Goal: Information Seeking & Learning: Learn about a topic

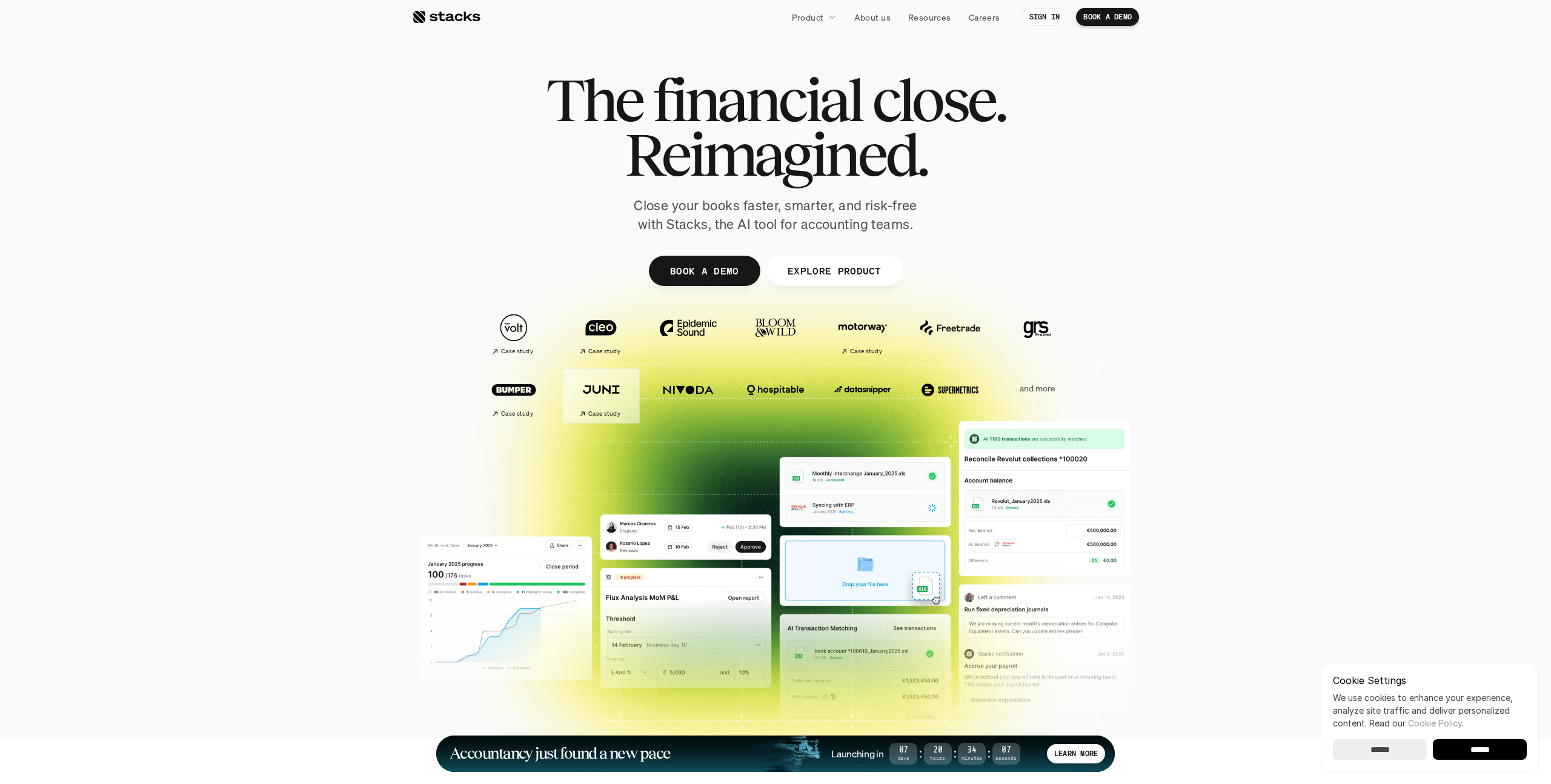
click at [613, 383] on img at bounding box center [600, 389] width 68 height 47
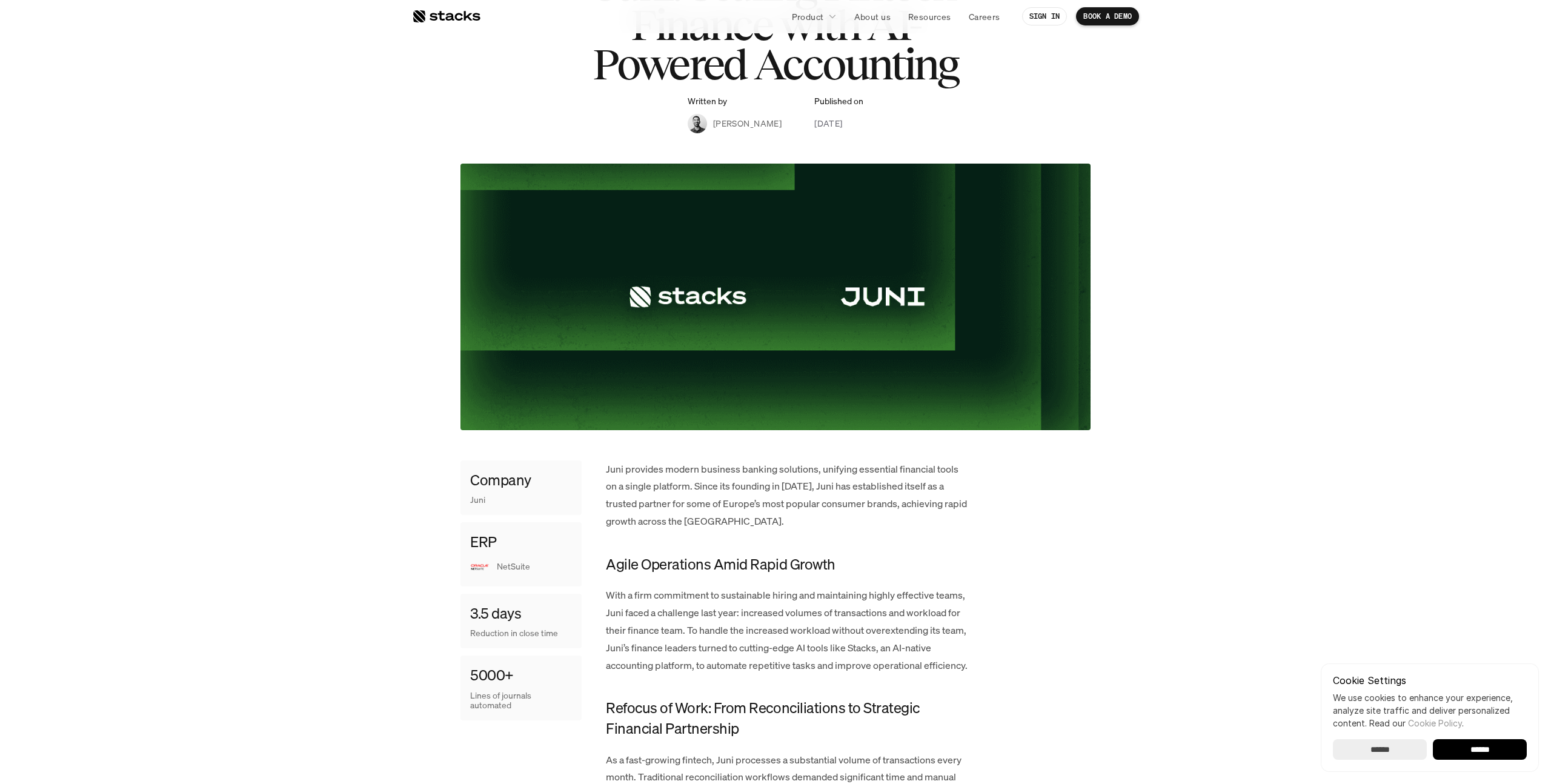
scroll to position [364, 0]
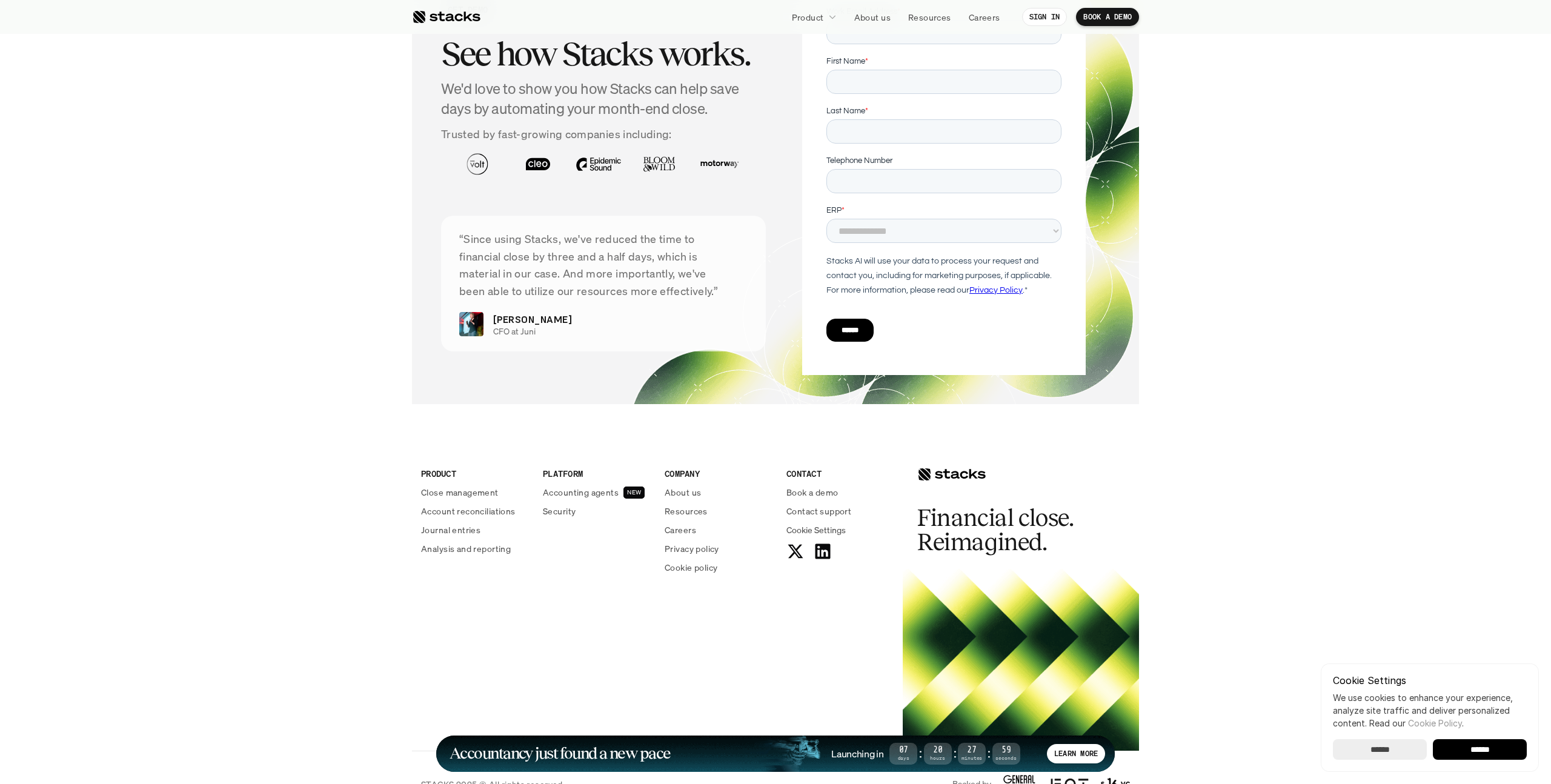
scroll to position [4181, 0]
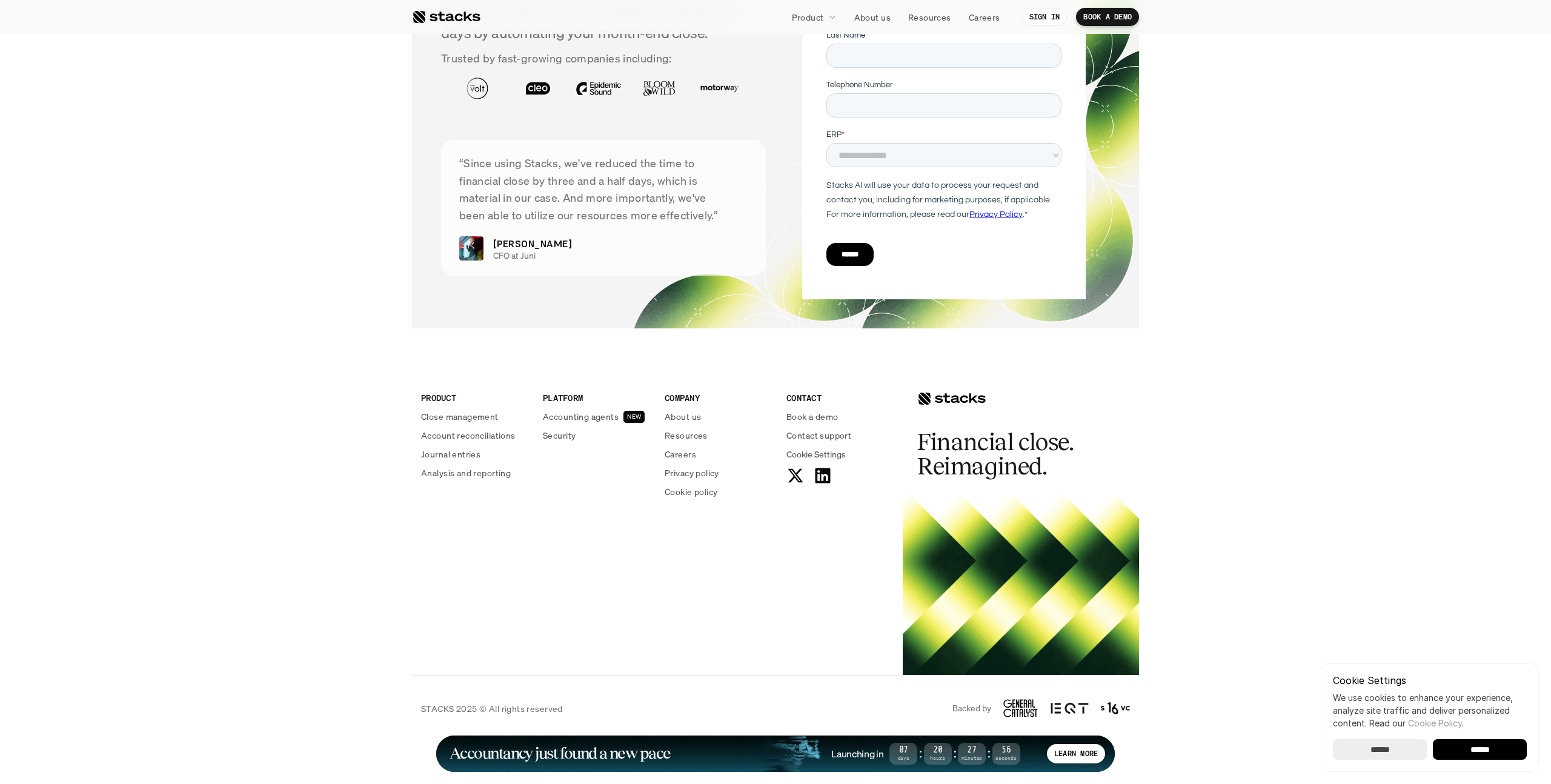
click at [816, 15] on p "Product" at bounding box center [808, 16] width 33 height 12
click at [820, 114] on p "Journal entries" at bounding box center [830, 116] width 59 height 12
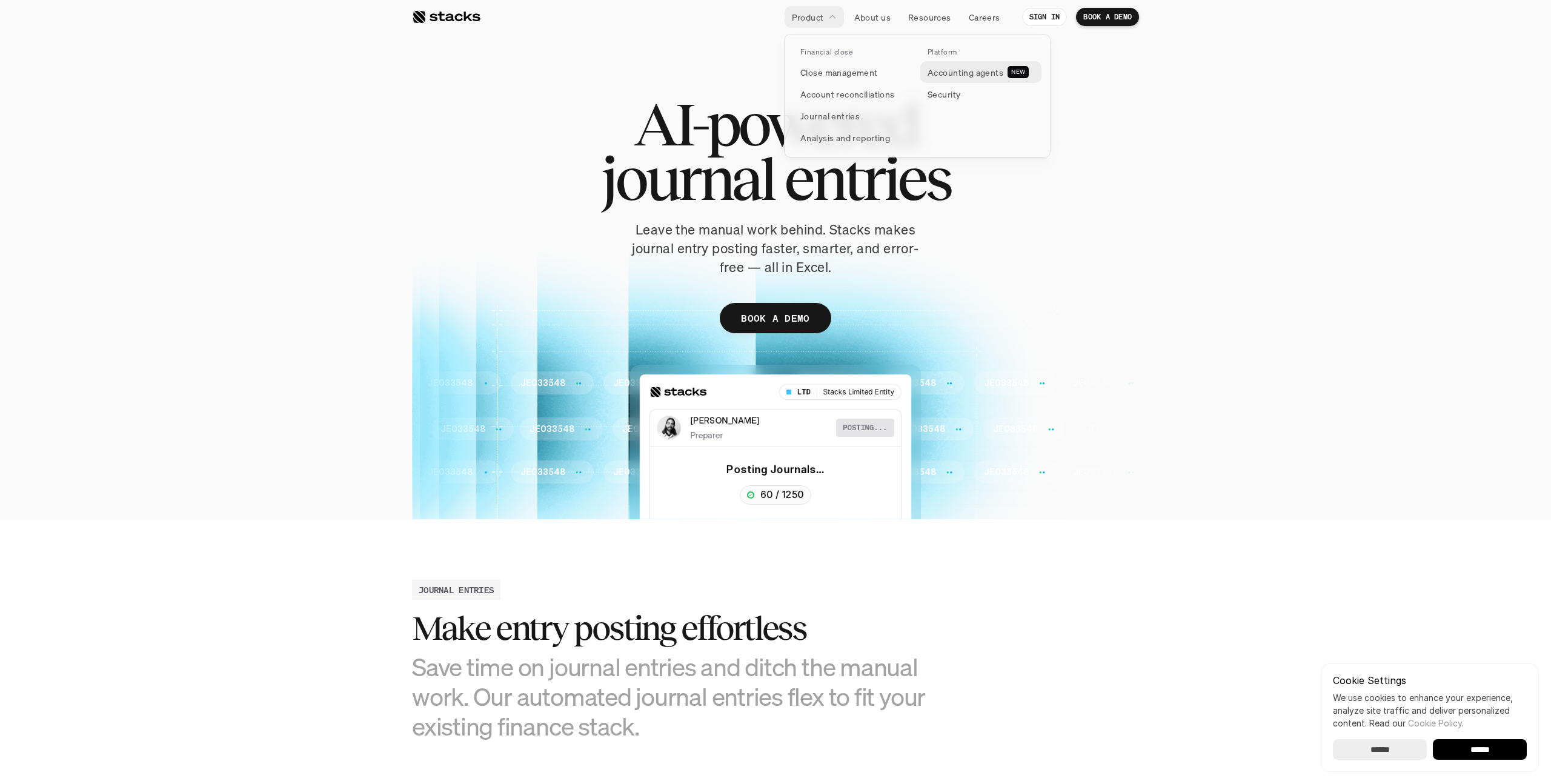
click at [968, 70] on p "Accounting agents" at bounding box center [965, 72] width 76 height 12
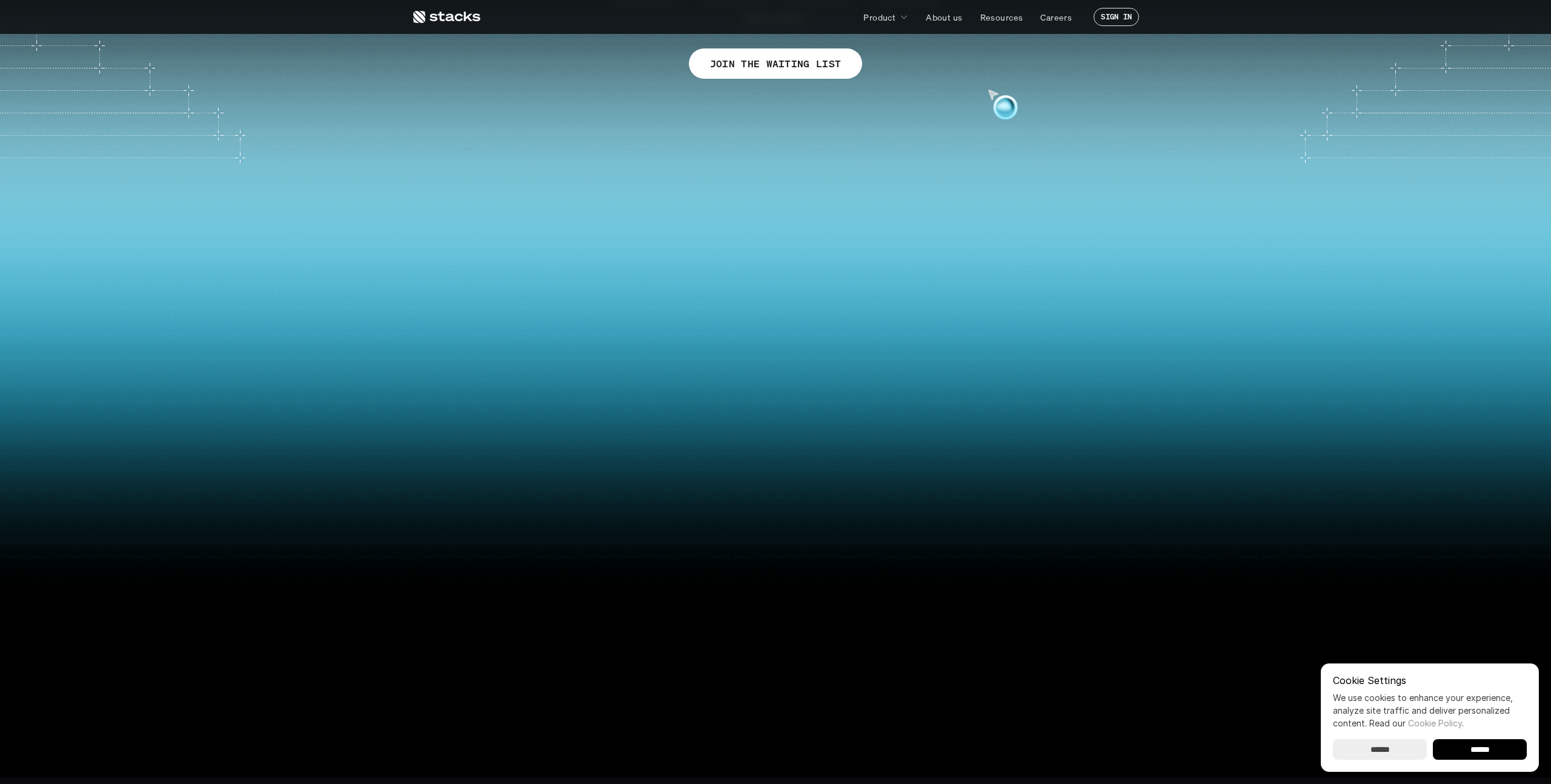
scroll to position [248, 0]
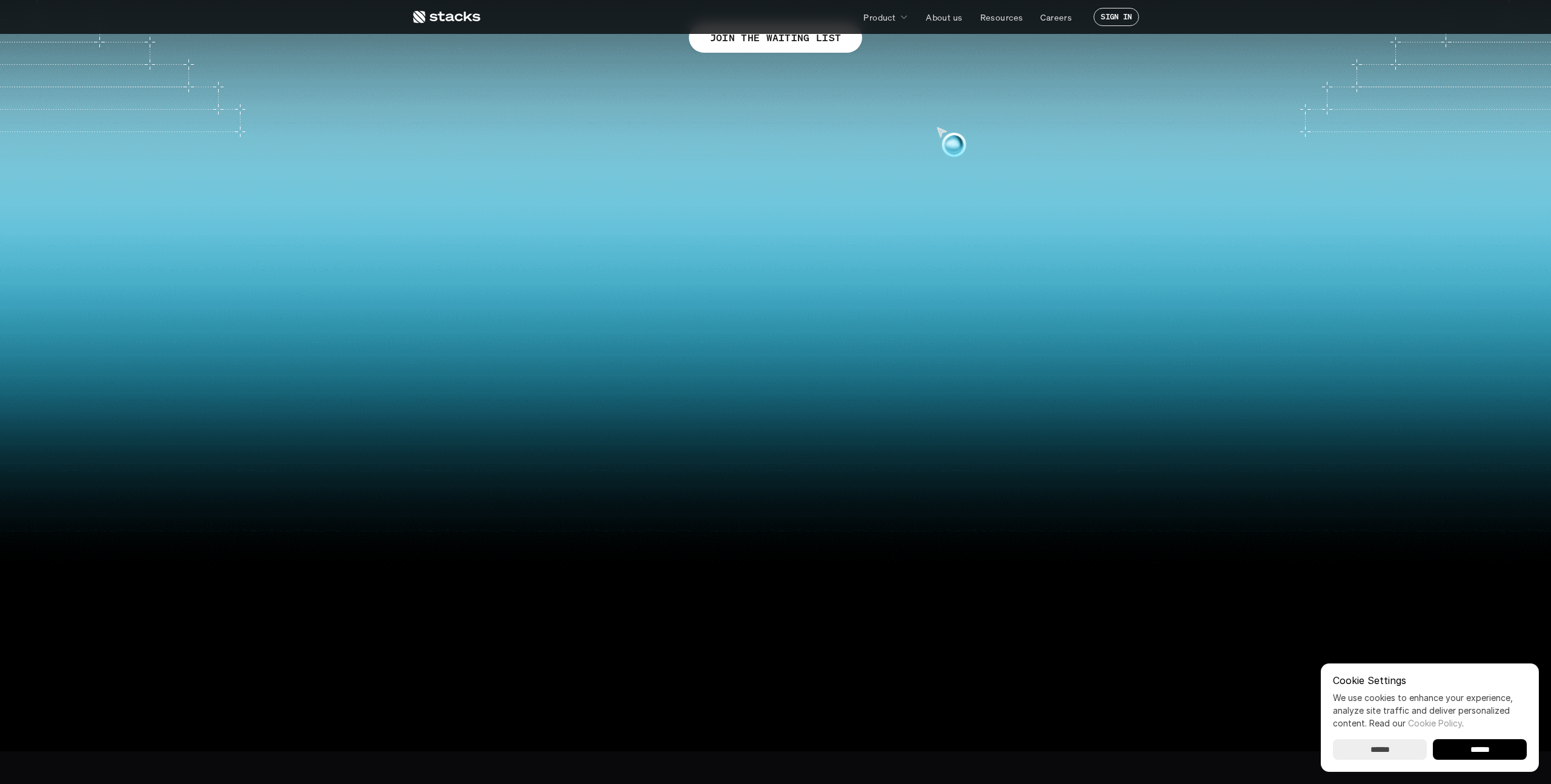
click at [813, 235] on video at bounding box center [776, 407] width 1434 height 611
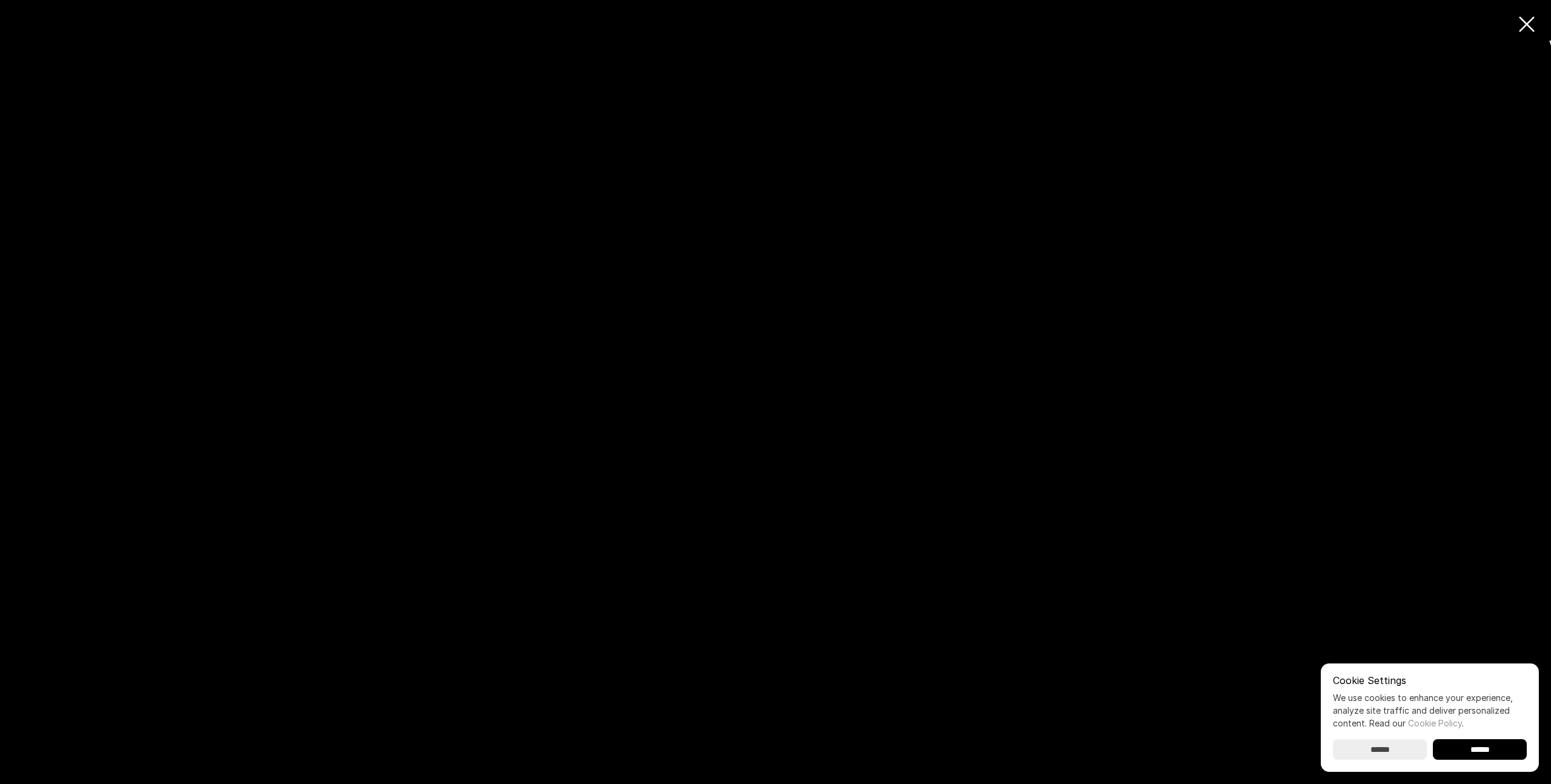
click at [1529, 21] on use at bounding box center [1527, 24] width 17 height 17
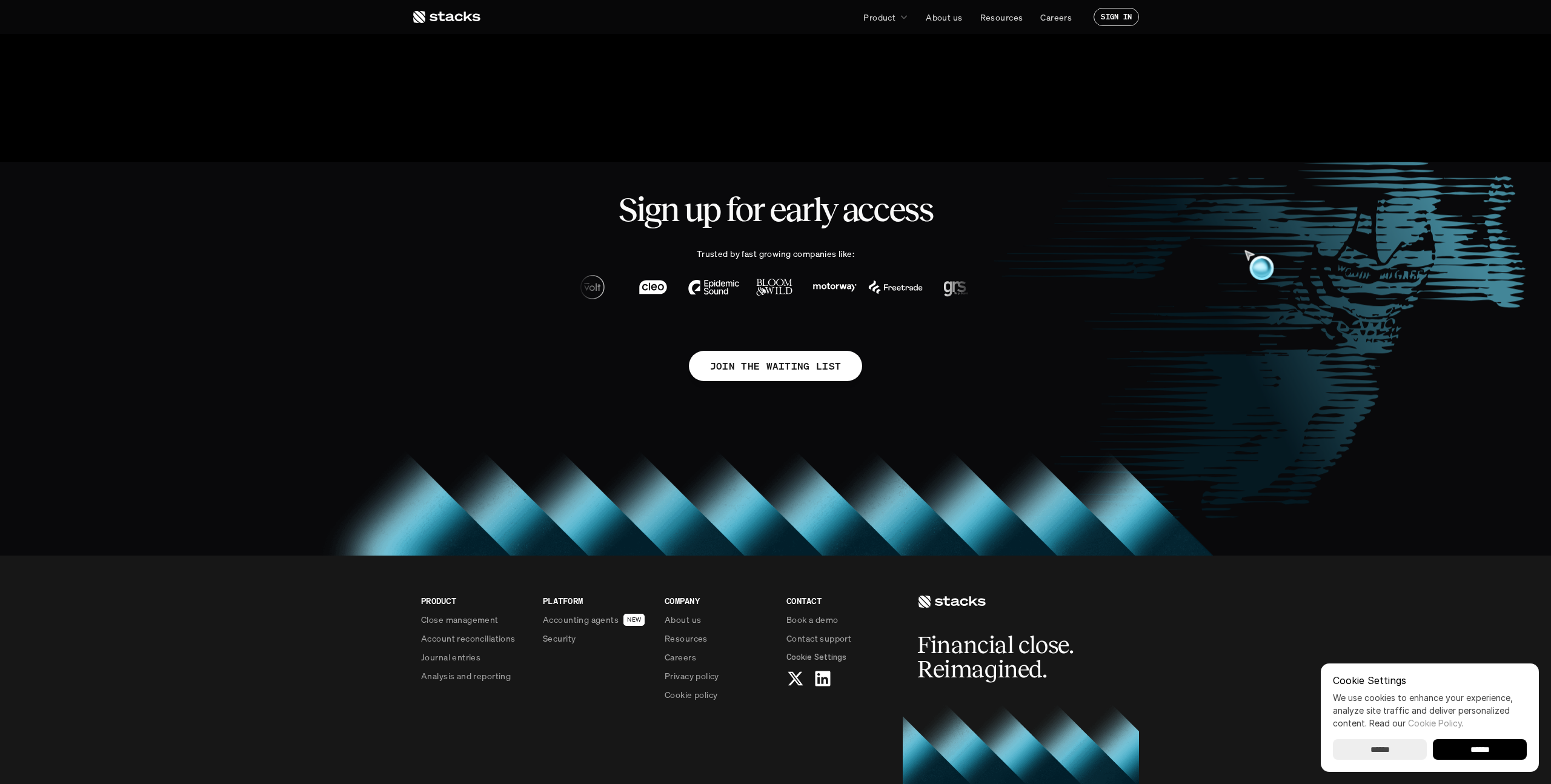
scroll to position [998, 0]
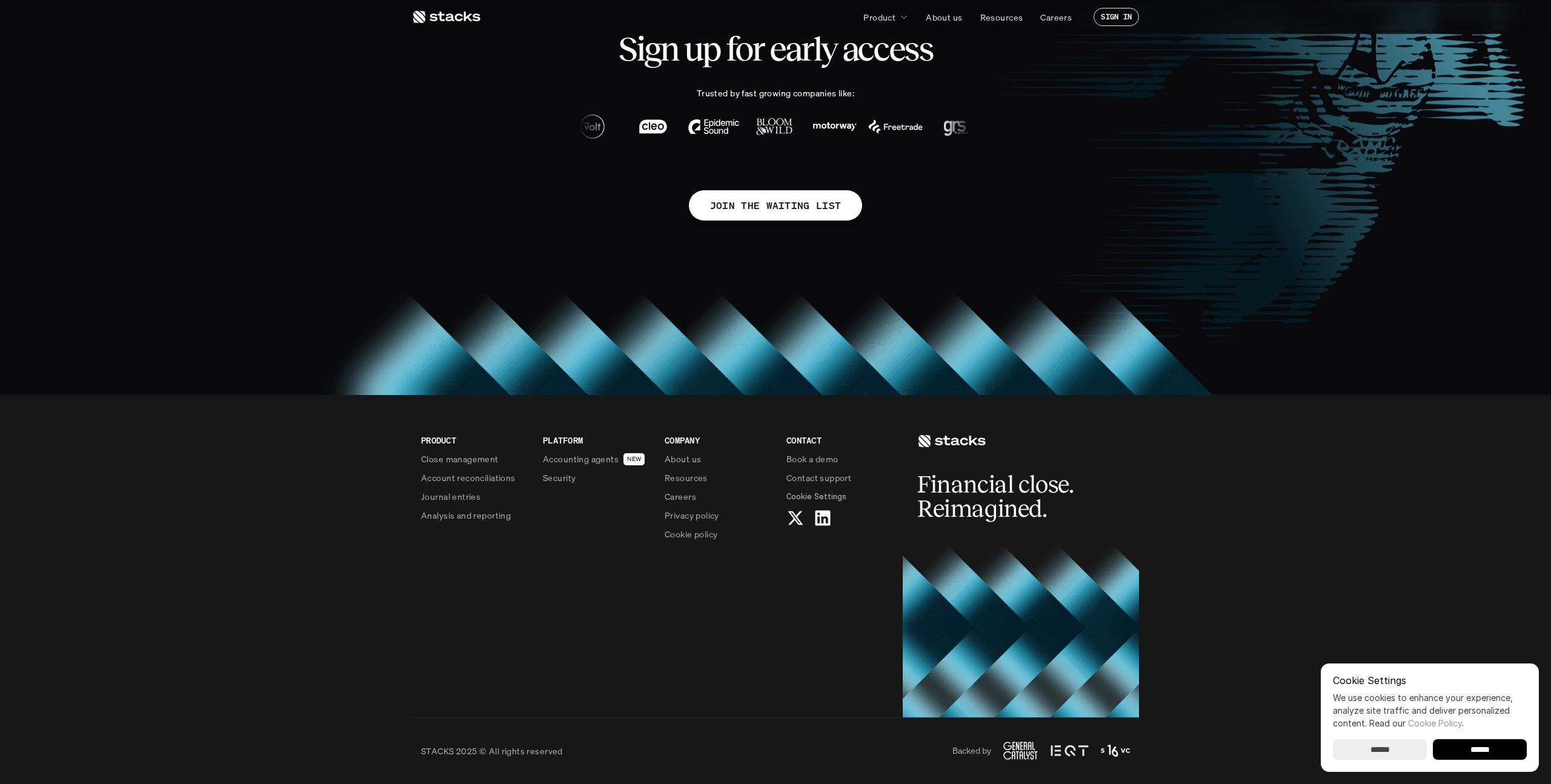
click at [468, 19] on use at bounding box center [447, 16] width 67 height 12
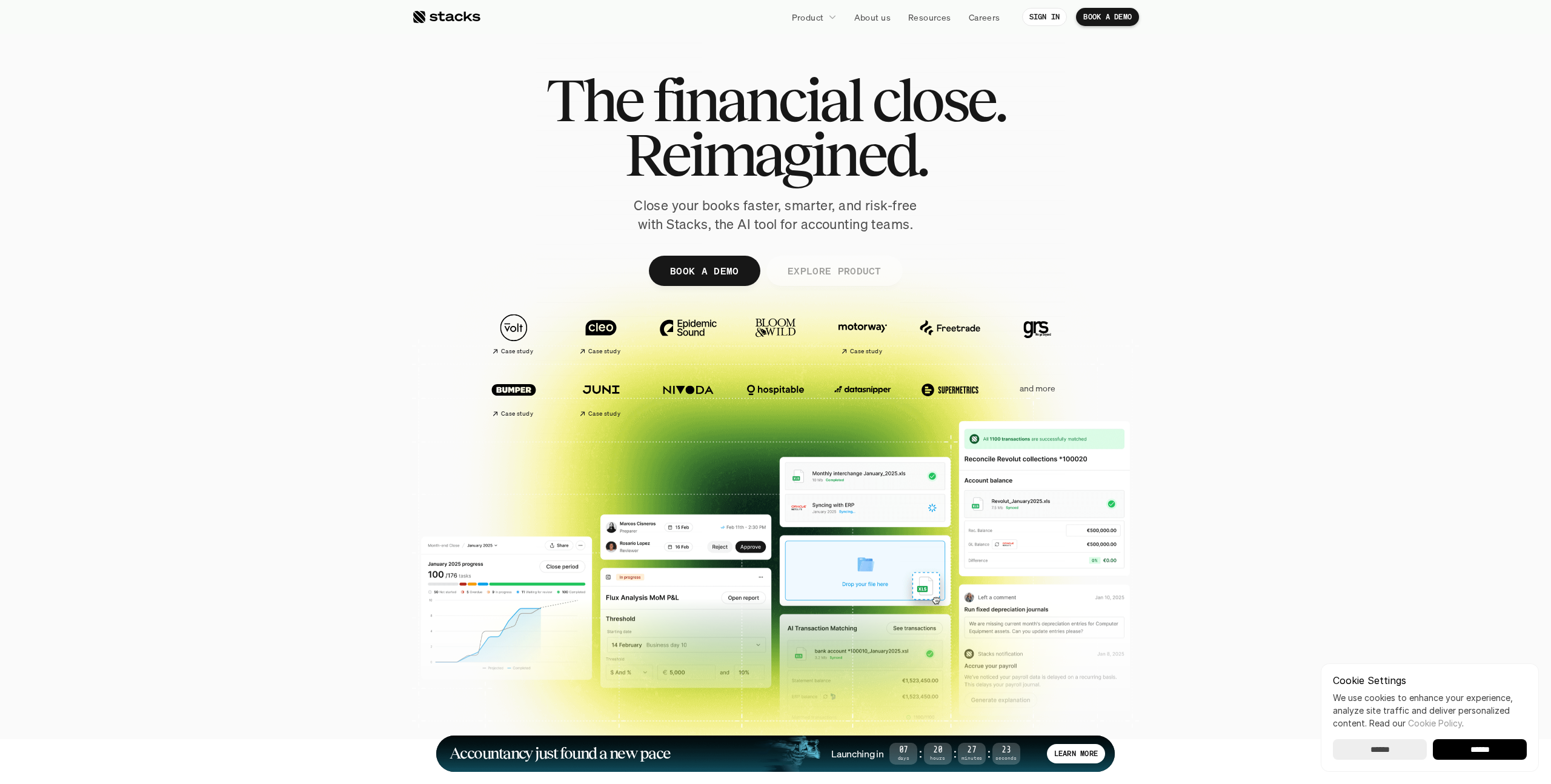
click at [859, 275] on p "EXPLORE PRODUCT" at bounding box center [834, 270] width 94 height 17
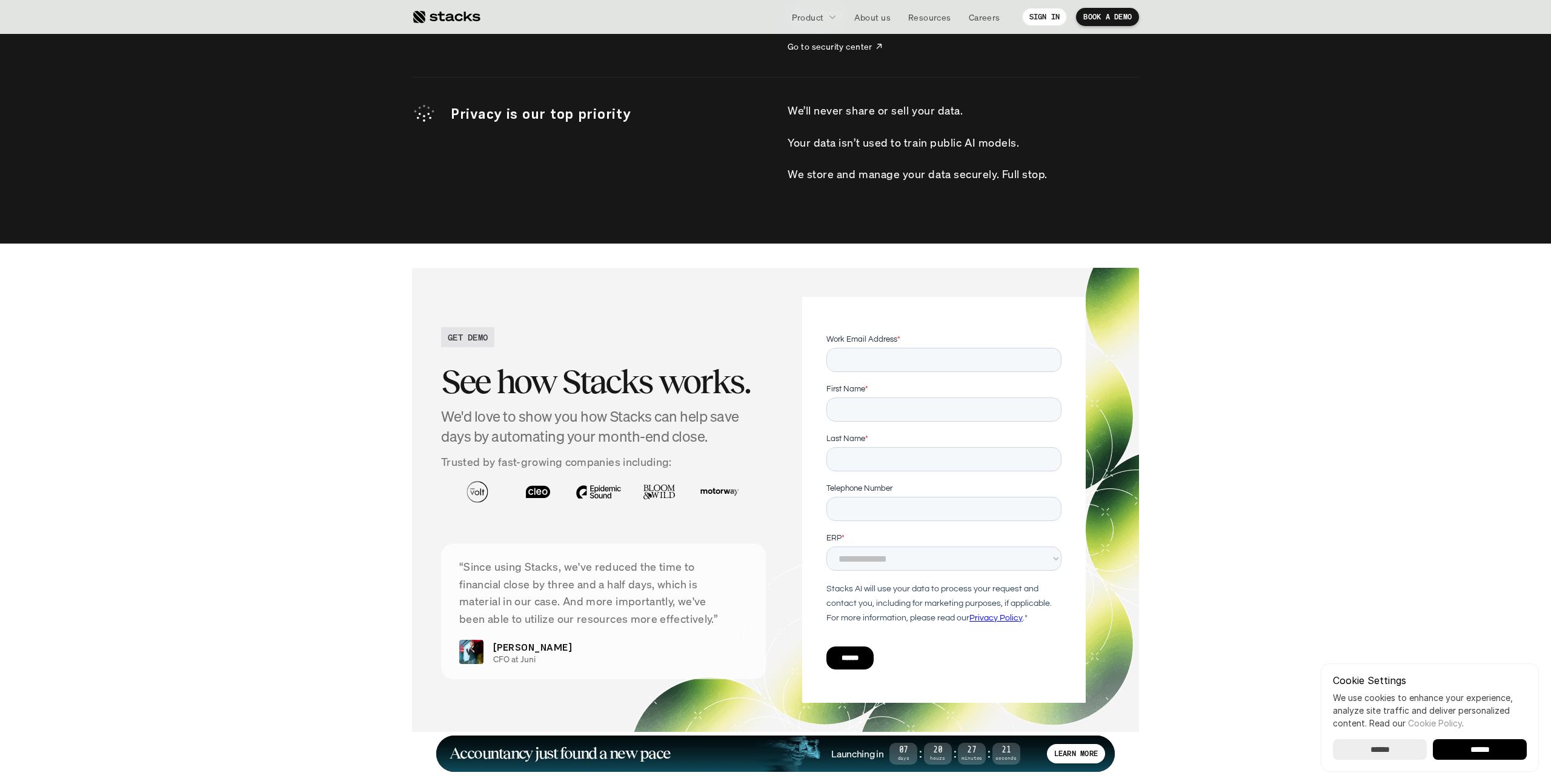
scroll to position [4181, 0]
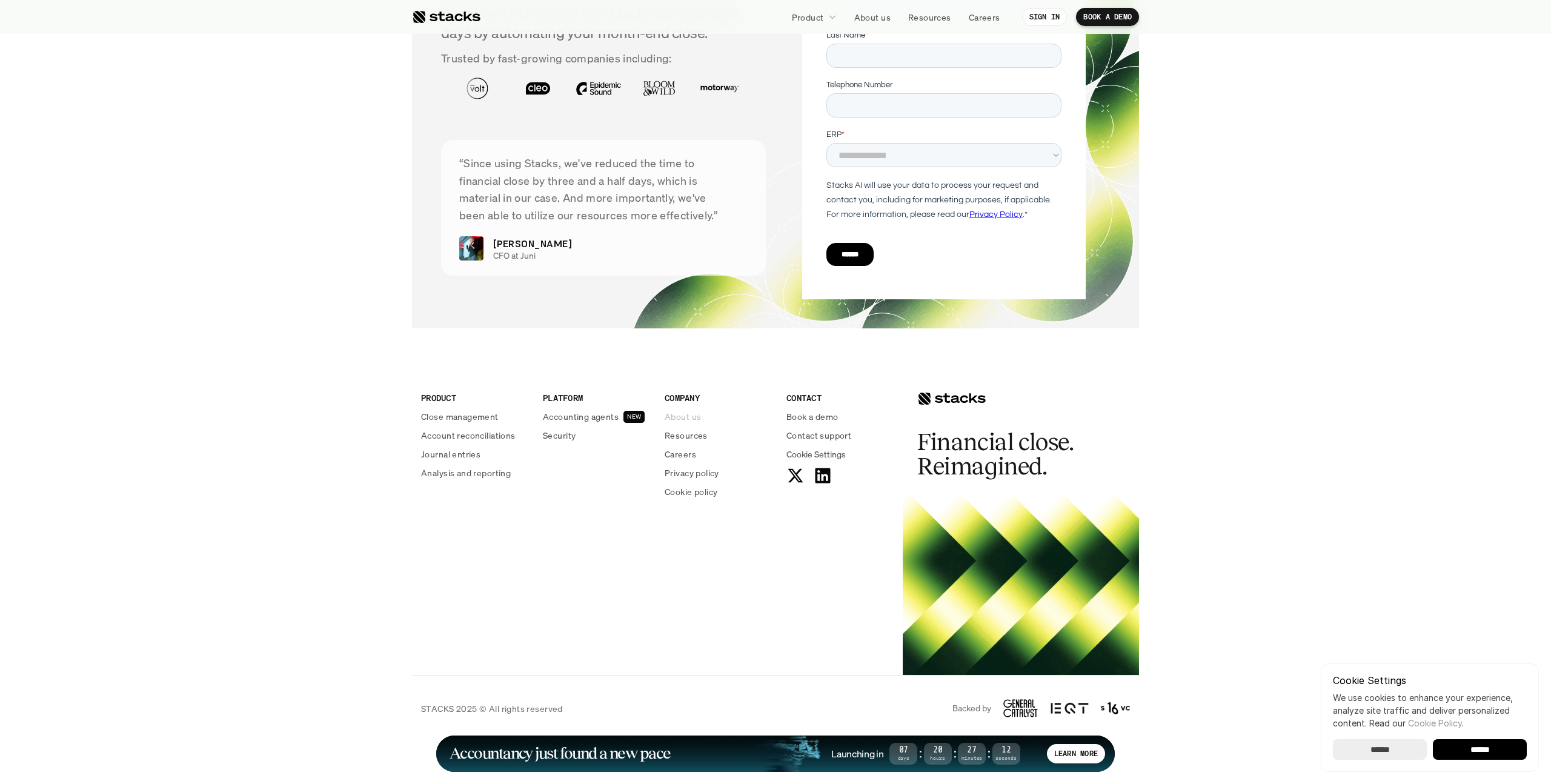
click at [674, 416] on p "About us" at bounding box center [683, 415] width 36 height 12
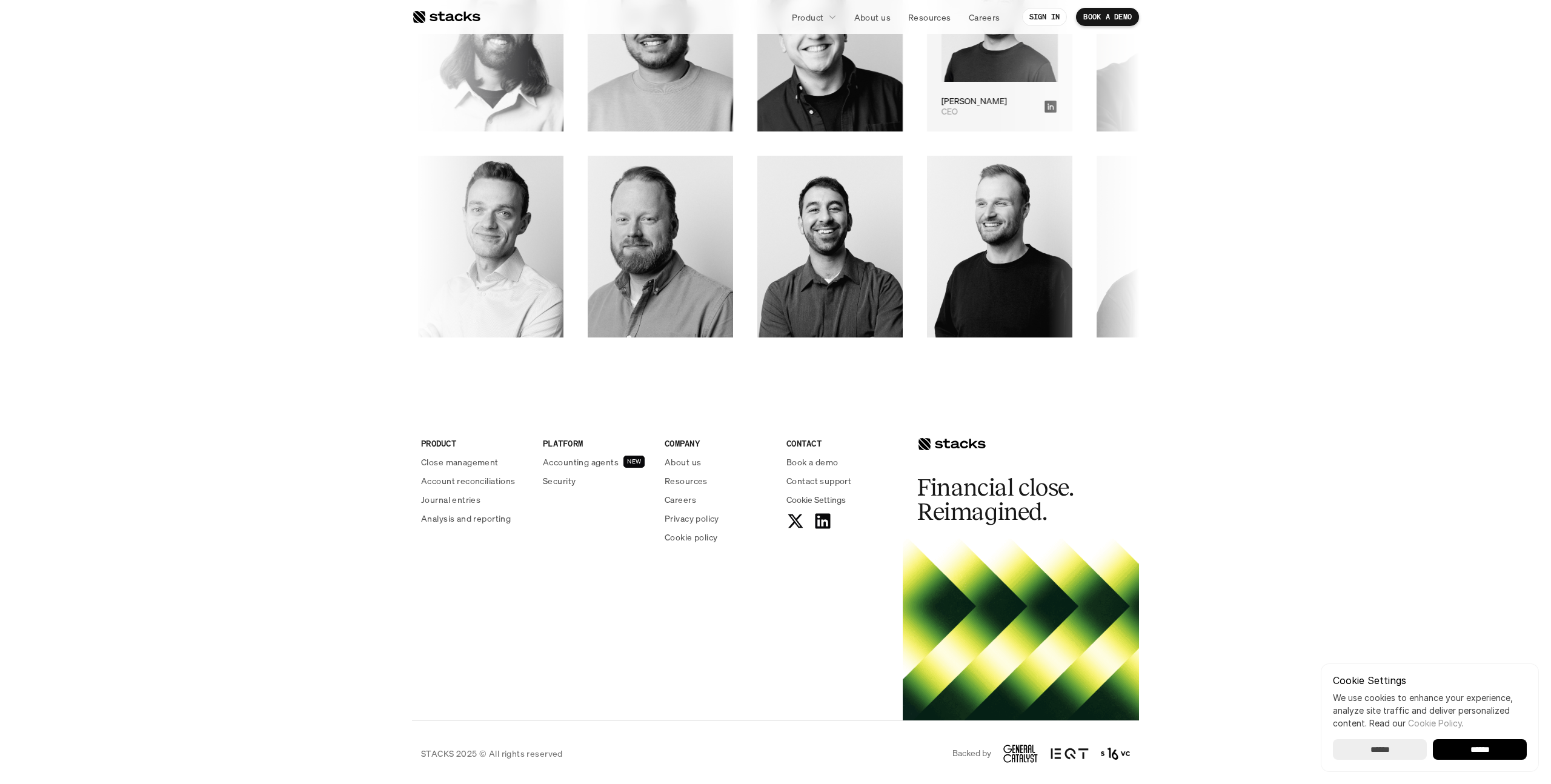
scroll to position [1858, 0]
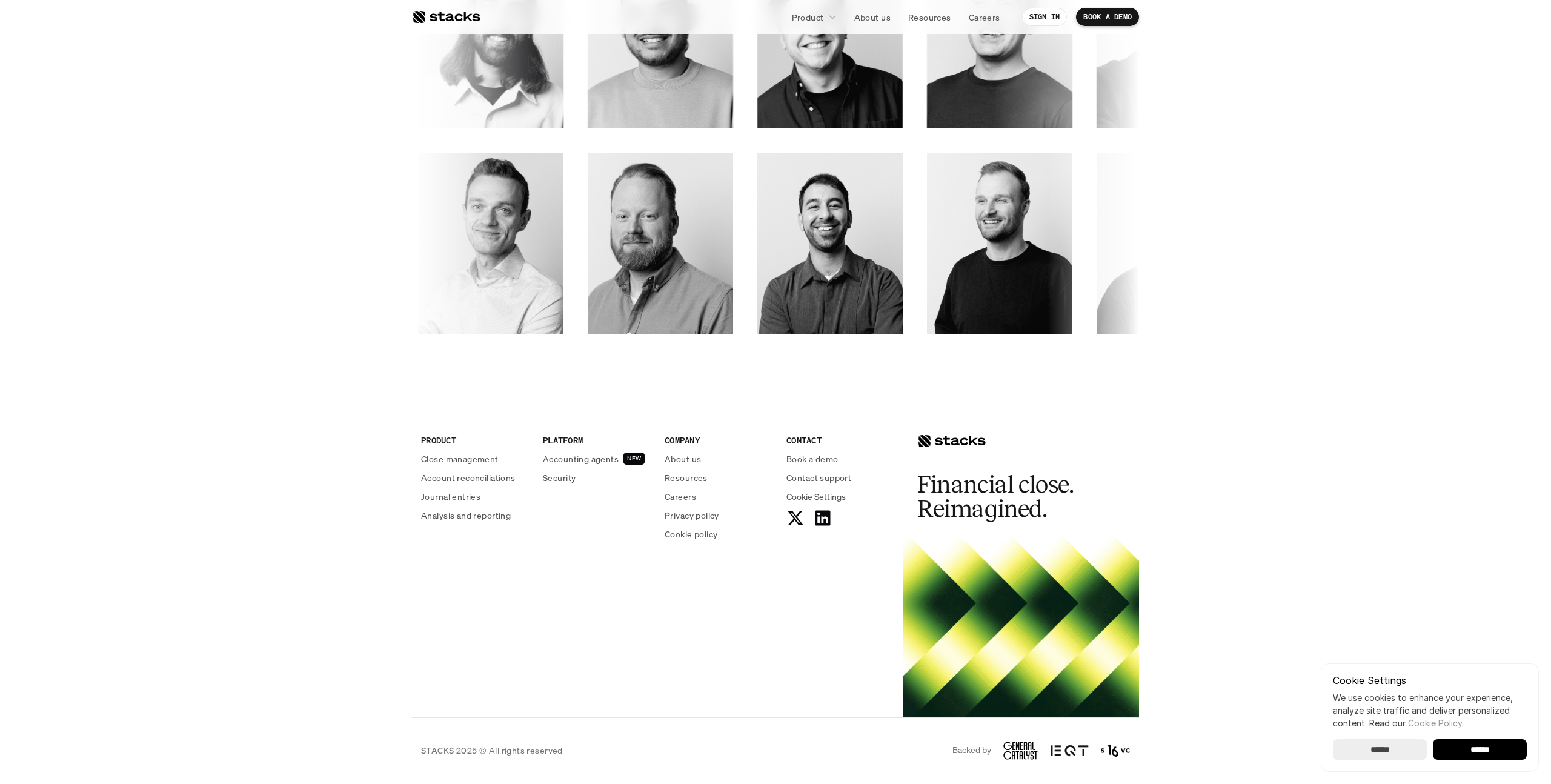
click at [688, 490] on div "Careers" at bounding box center [718, 496] width 107 height 12
click at [688, 491] on p "Careers" at bounding box center [680, 496] width 32 height 12
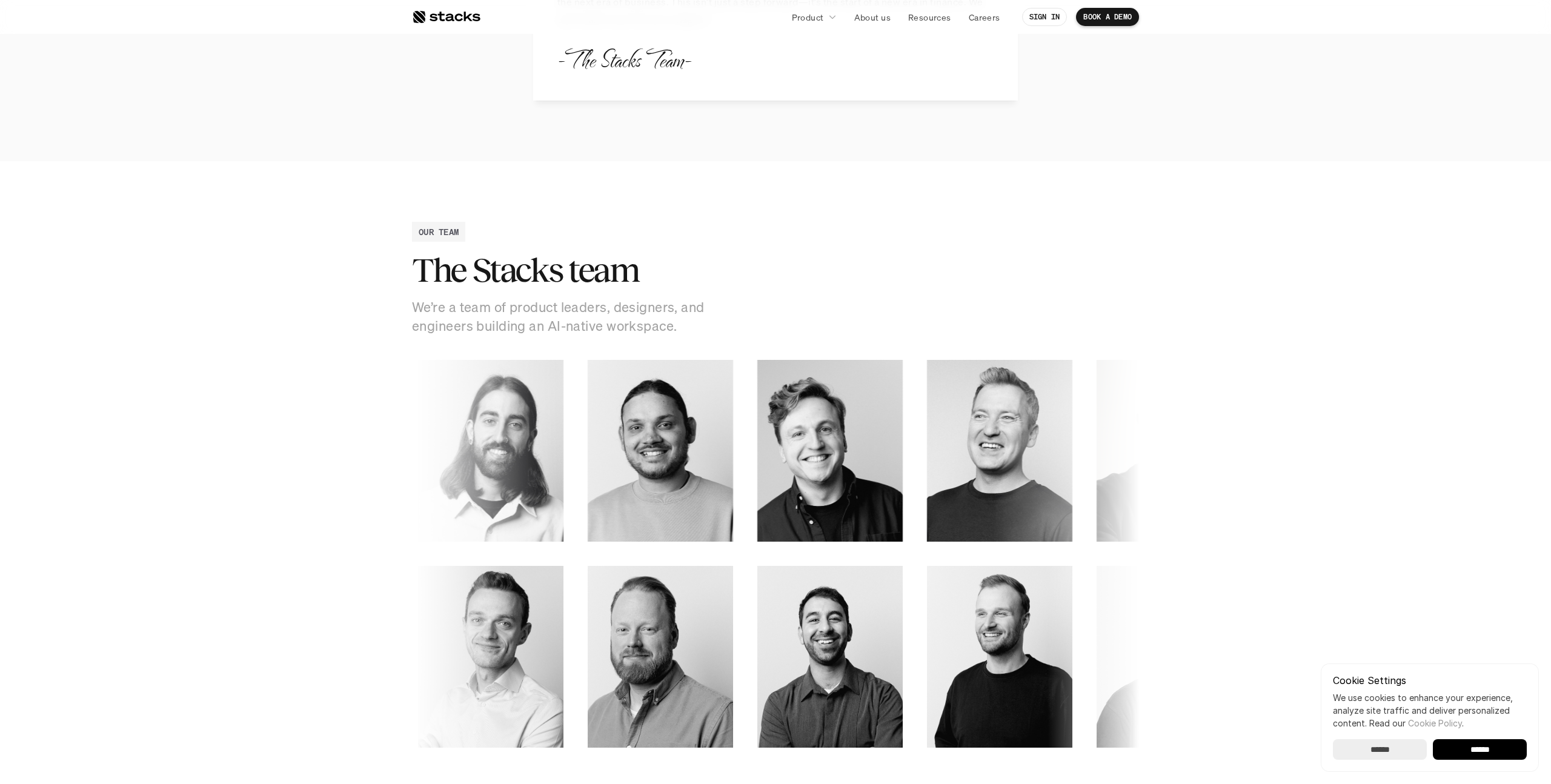
scroll to position [1445, 0]
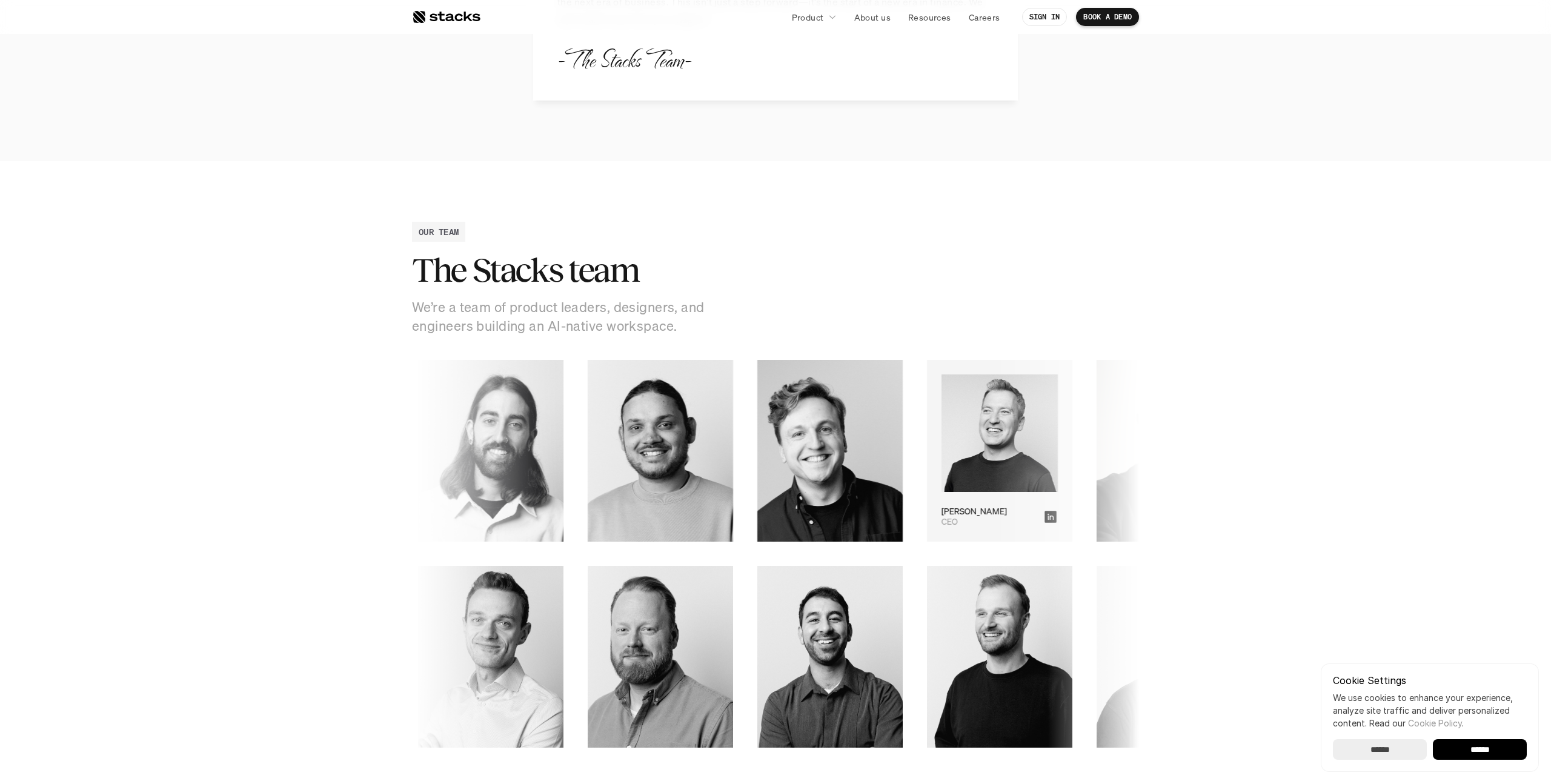
click at [941, 446] on img at bounding box center [999, 433] width 116 height 118
click at [941, 522] on div "CEO [PERSON_NAME]" at bounding box center [992, 517] width 101 height 21
click at [1045, 518] on icon at bounding box center [1050, 516] width 12 height 12
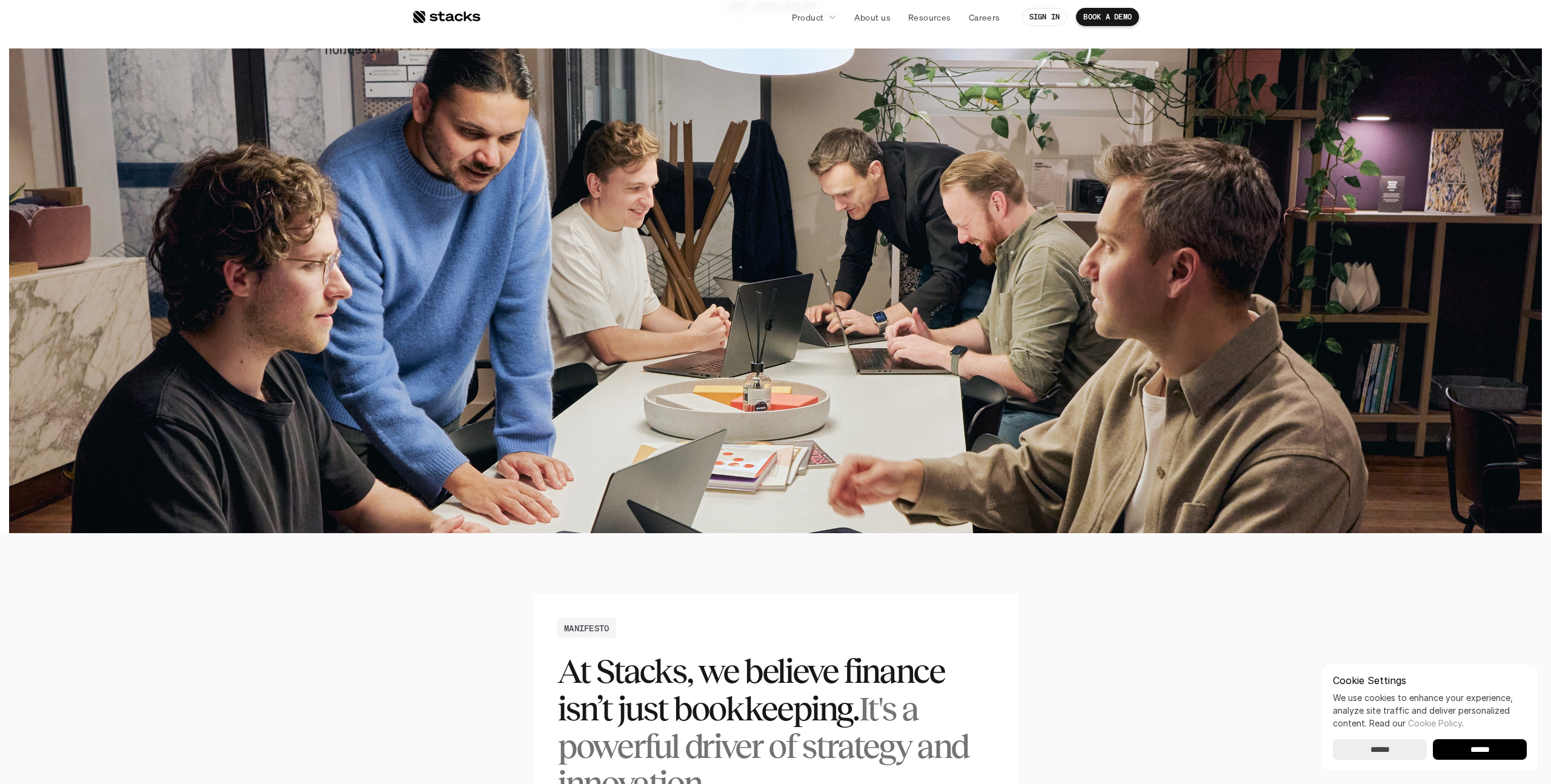
scroll to position [0, 0]
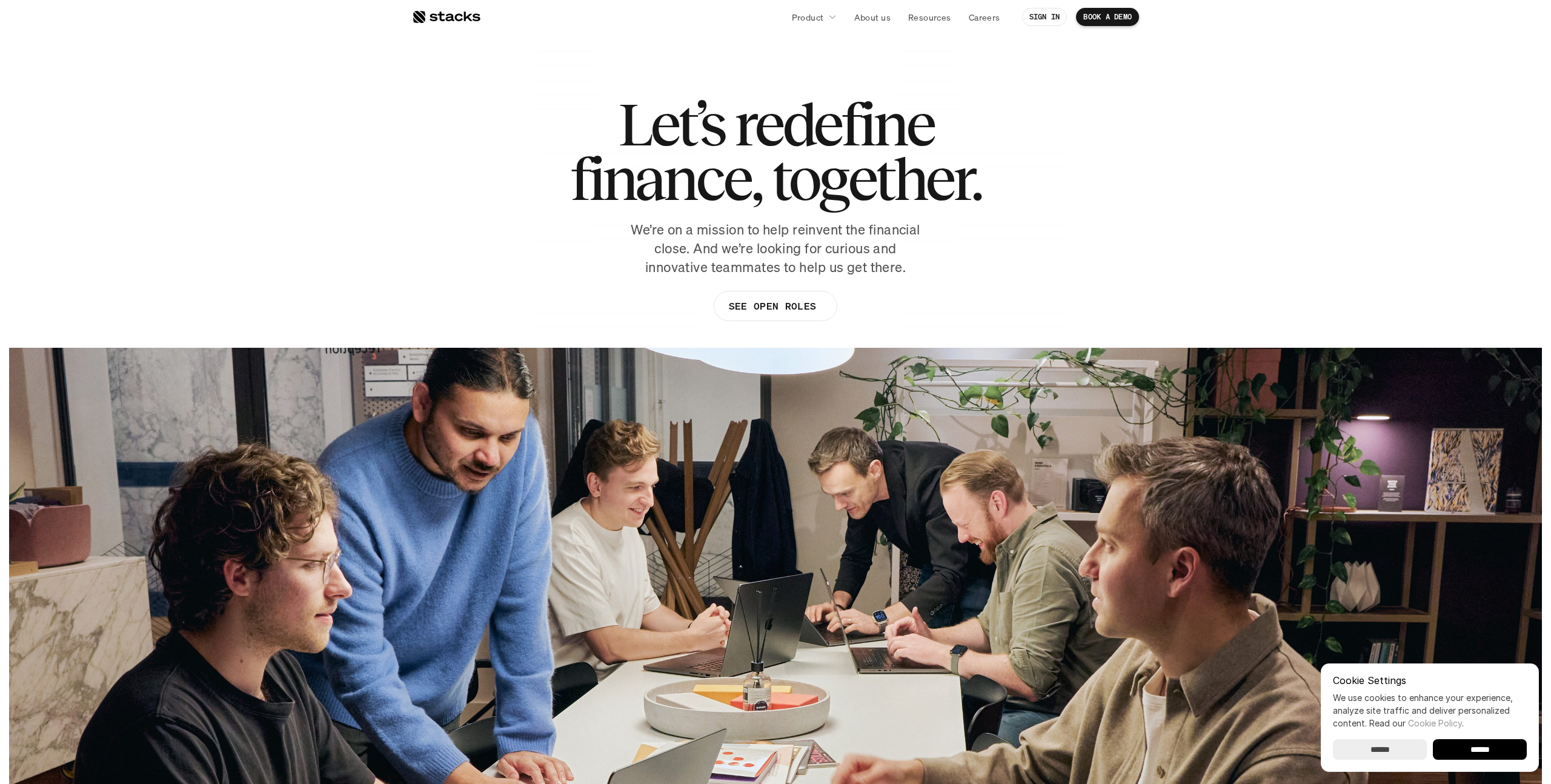
click at [851, 6] on link "About us" at bounding box center [872, 16] width 51 height 22
click at [825, 14] on link "Product" at bounding box center [814, 16] width 59 height 22
click at [511, 35] on section "Let’s redefine finance, together. We’re on a mission to help reinvent the finan…" at bounding box center [776, 415] width 1551 height 832
click at [428, 17] on div at bounding box center [446, 16] width 69 height 14
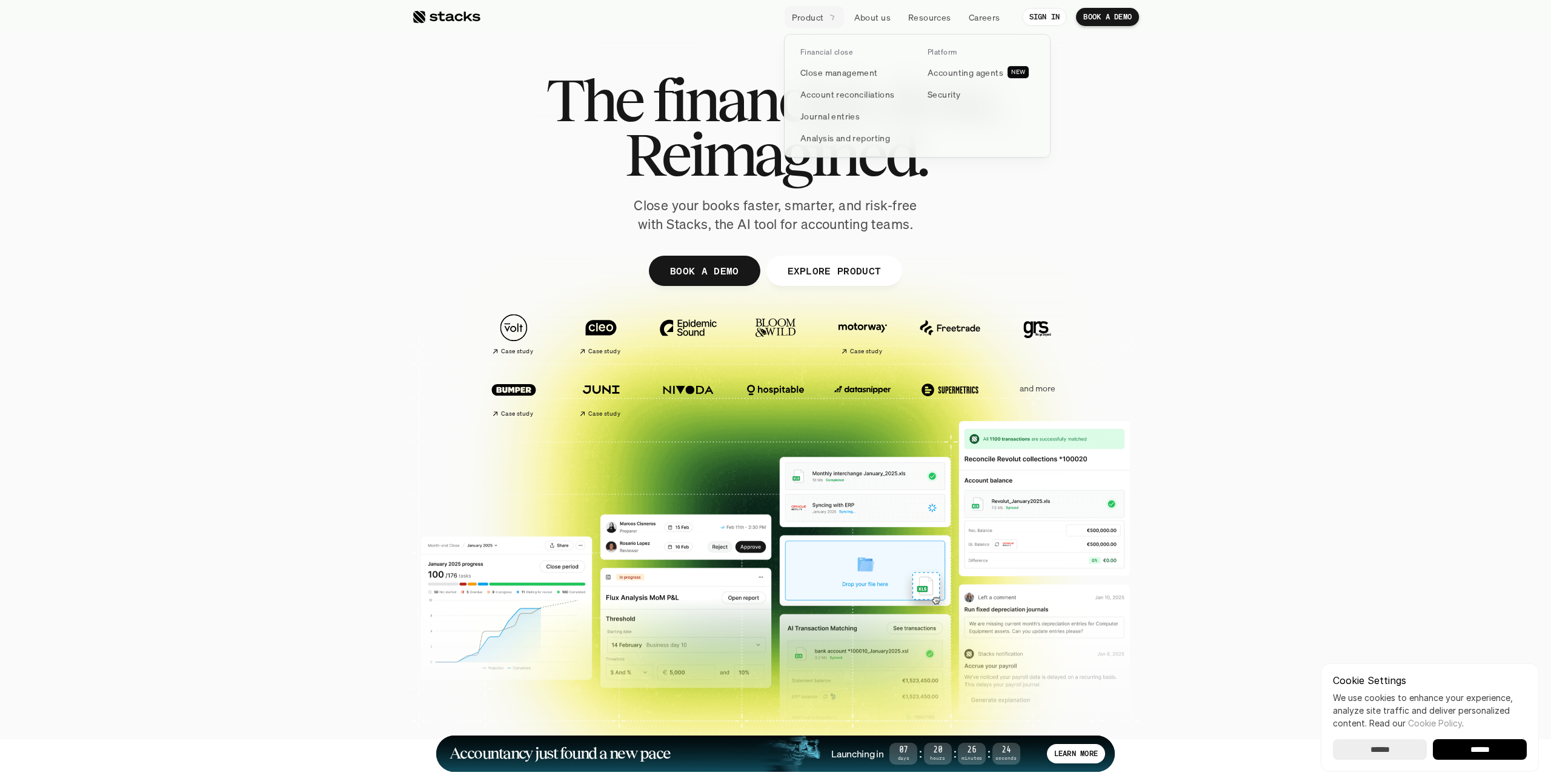
click at [818, 22] on div at bounding box center [917, 81] width 266 height 151
